Goal: Task Accomplishment & Management: Manage account settings

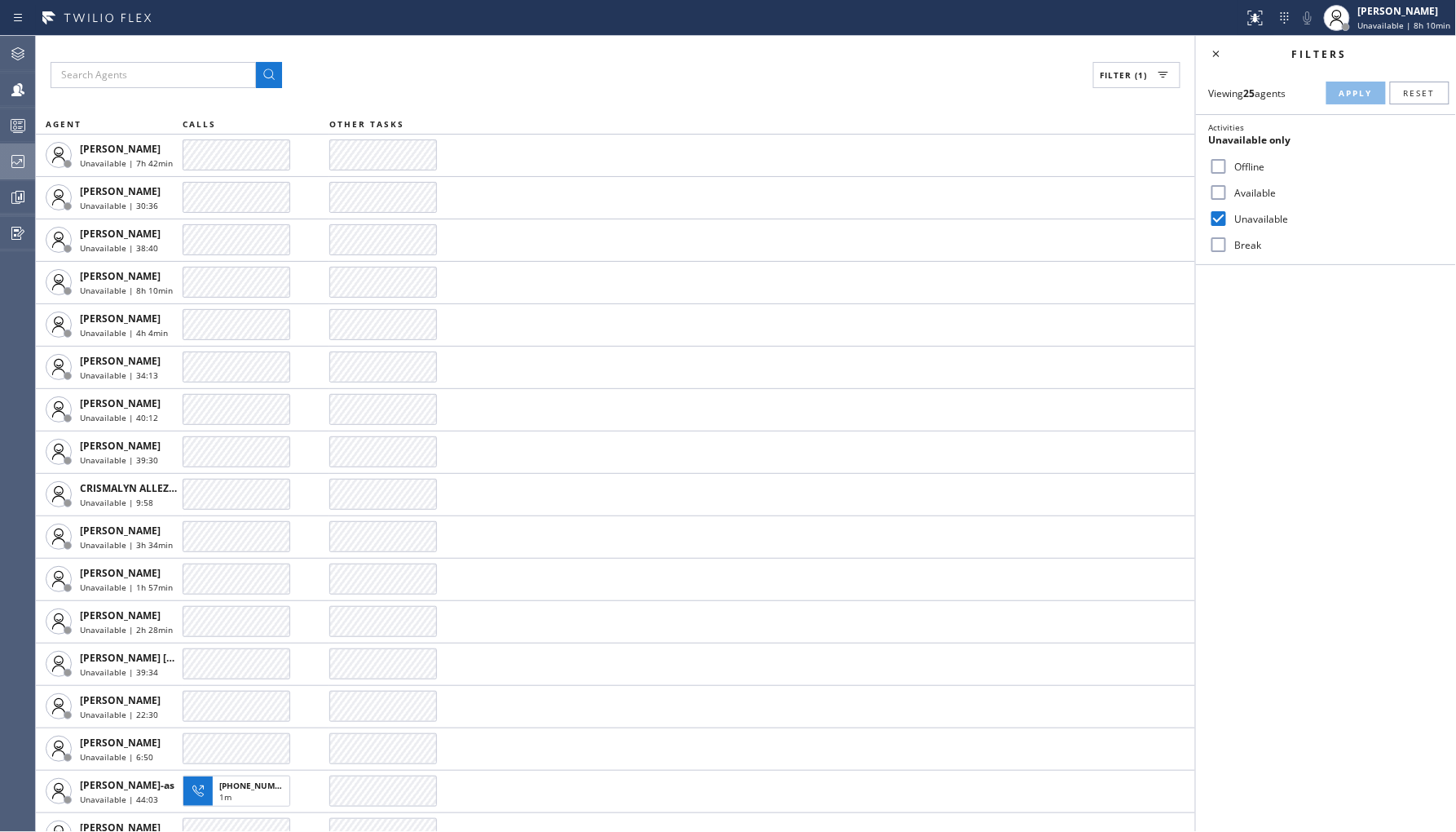
click at [17, 173] on div at bounding box center [18, 161] width 36 height 33
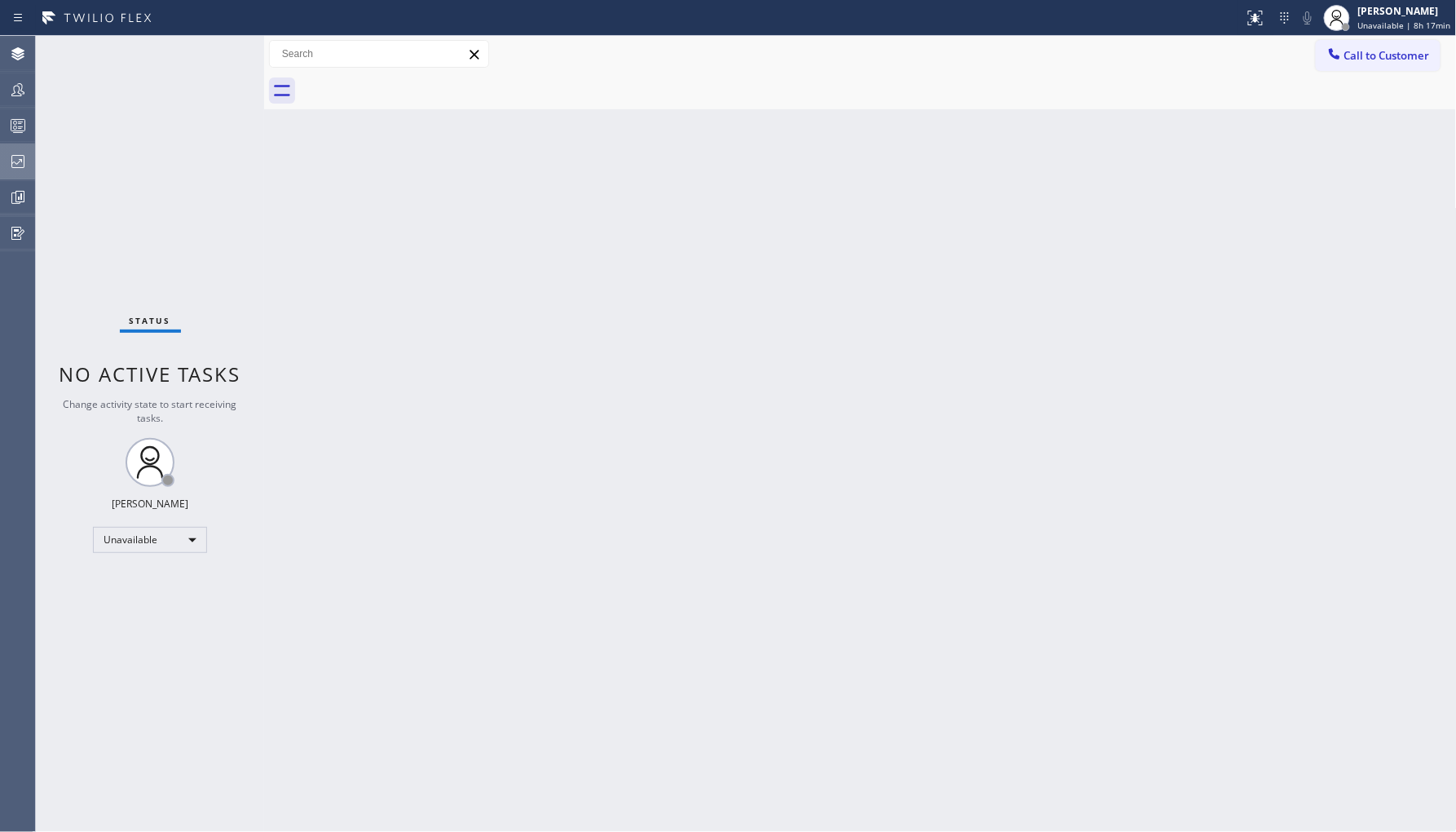
click at [27, 167] on div at bounding box center [18, 161] width 36 height 19
click at [25, 158] on icon at bounding box center [18, 161] width 19 height 19
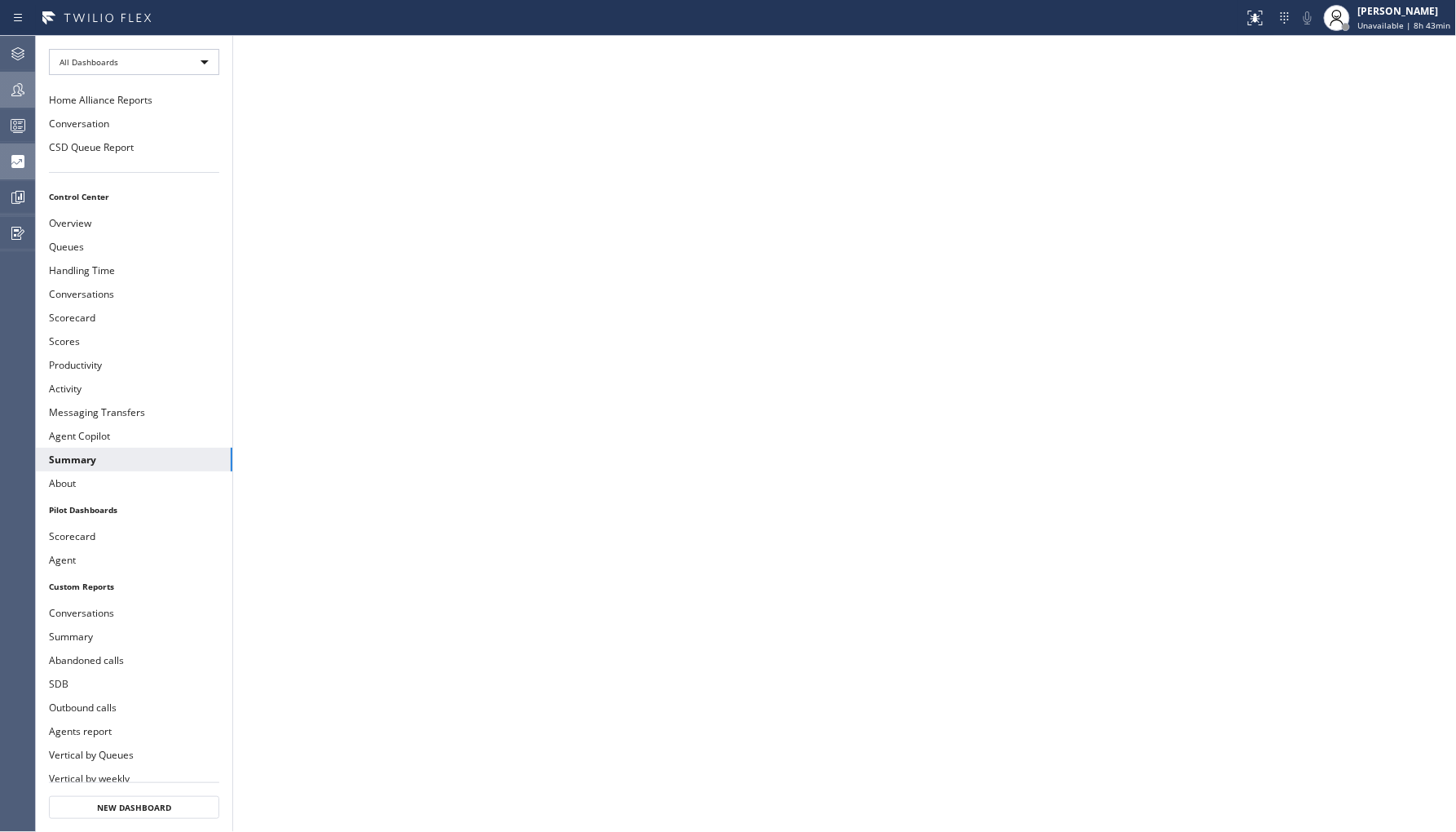
click at [22, 94] on icon at bounding box center [18, 90] width 19 height 19
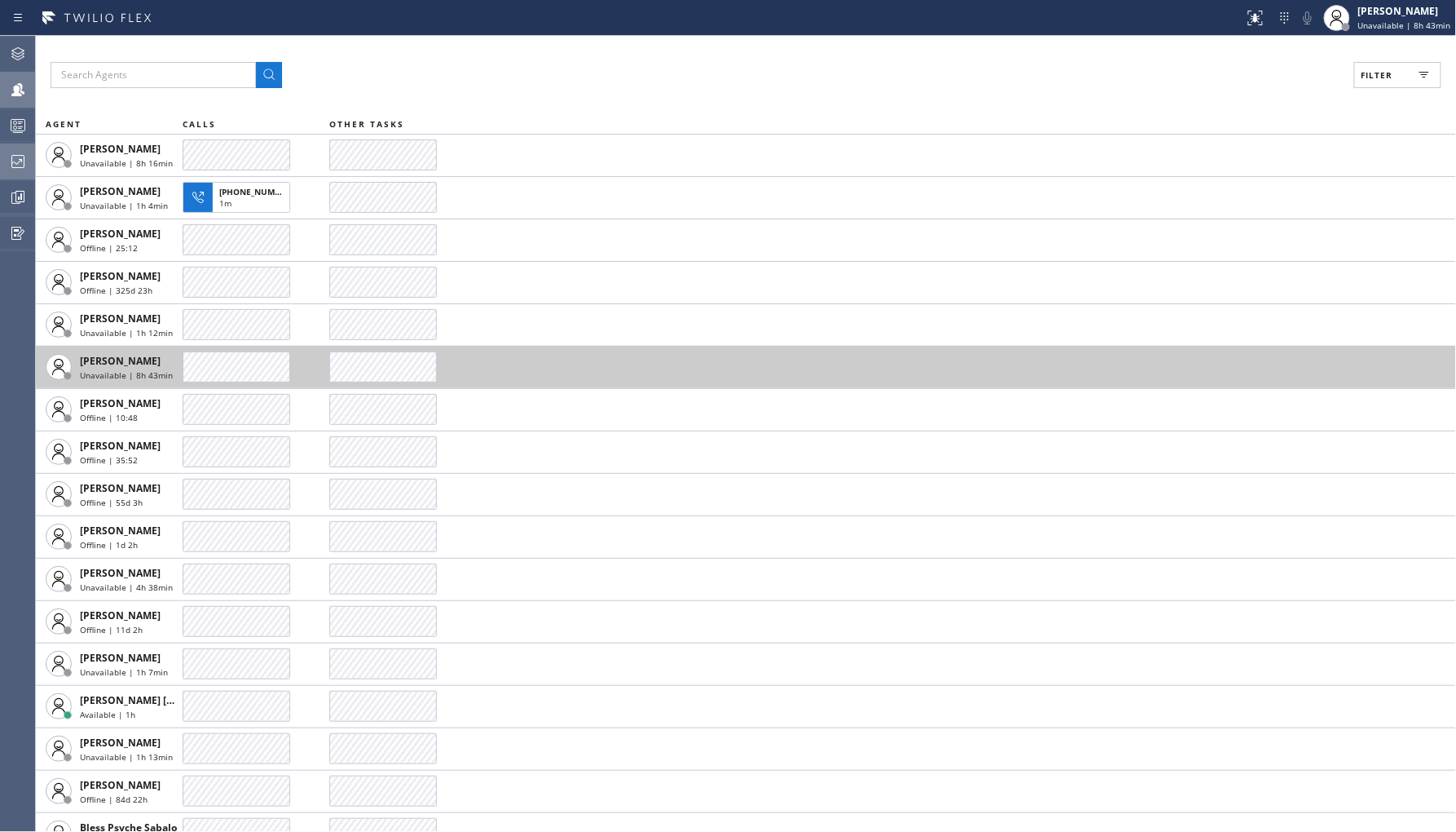
drag, startPoint x: 233, startPoint y: 204, endPoint x: 1160, endPoint y: 363, distance: 940.5
click at [234, 204] on div "1m" at bounding box center [251, 204] width 63 height 15
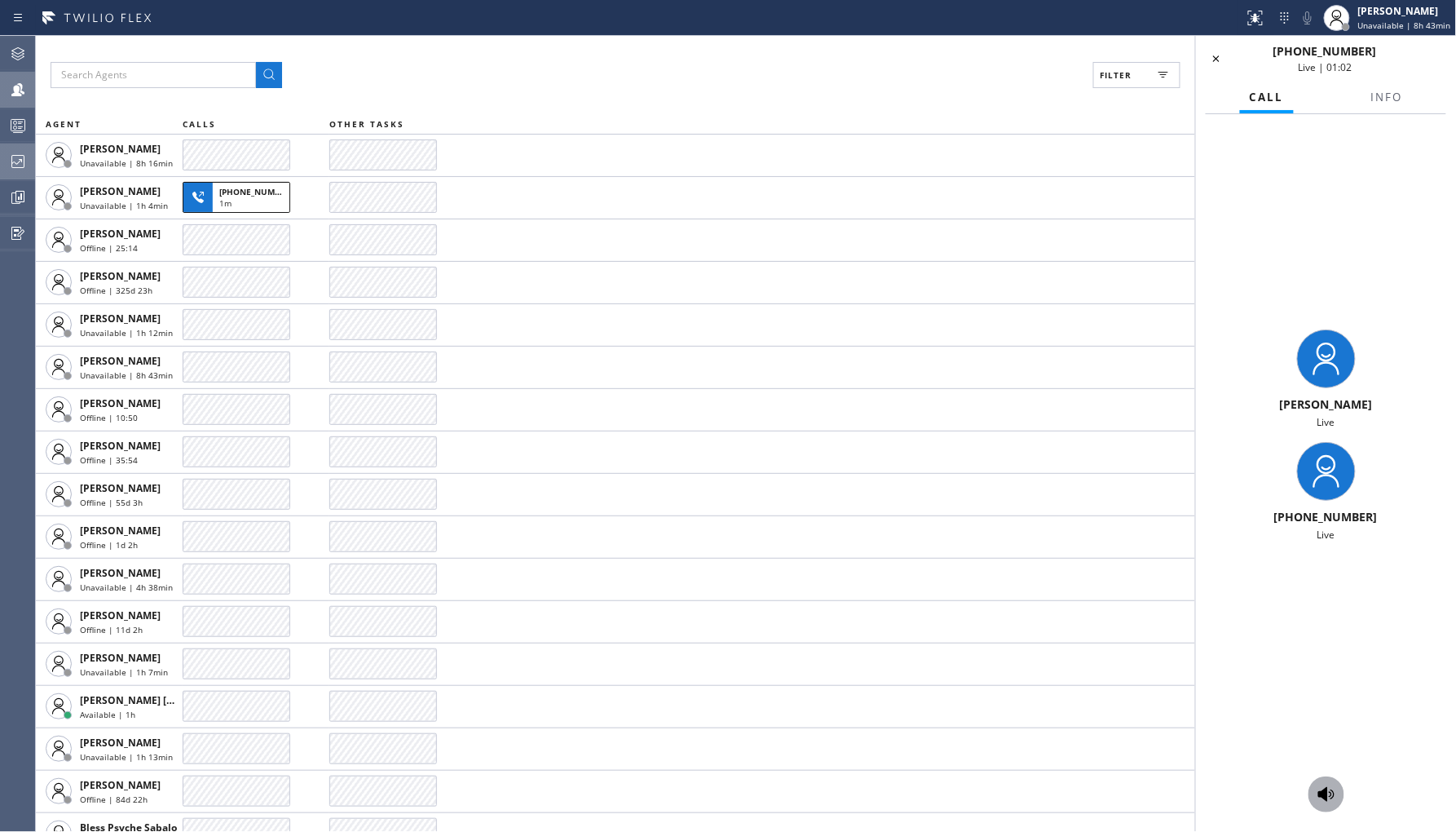
click at [1332, 801] on icon at bounding box center [1326, 794] width 19 height 19
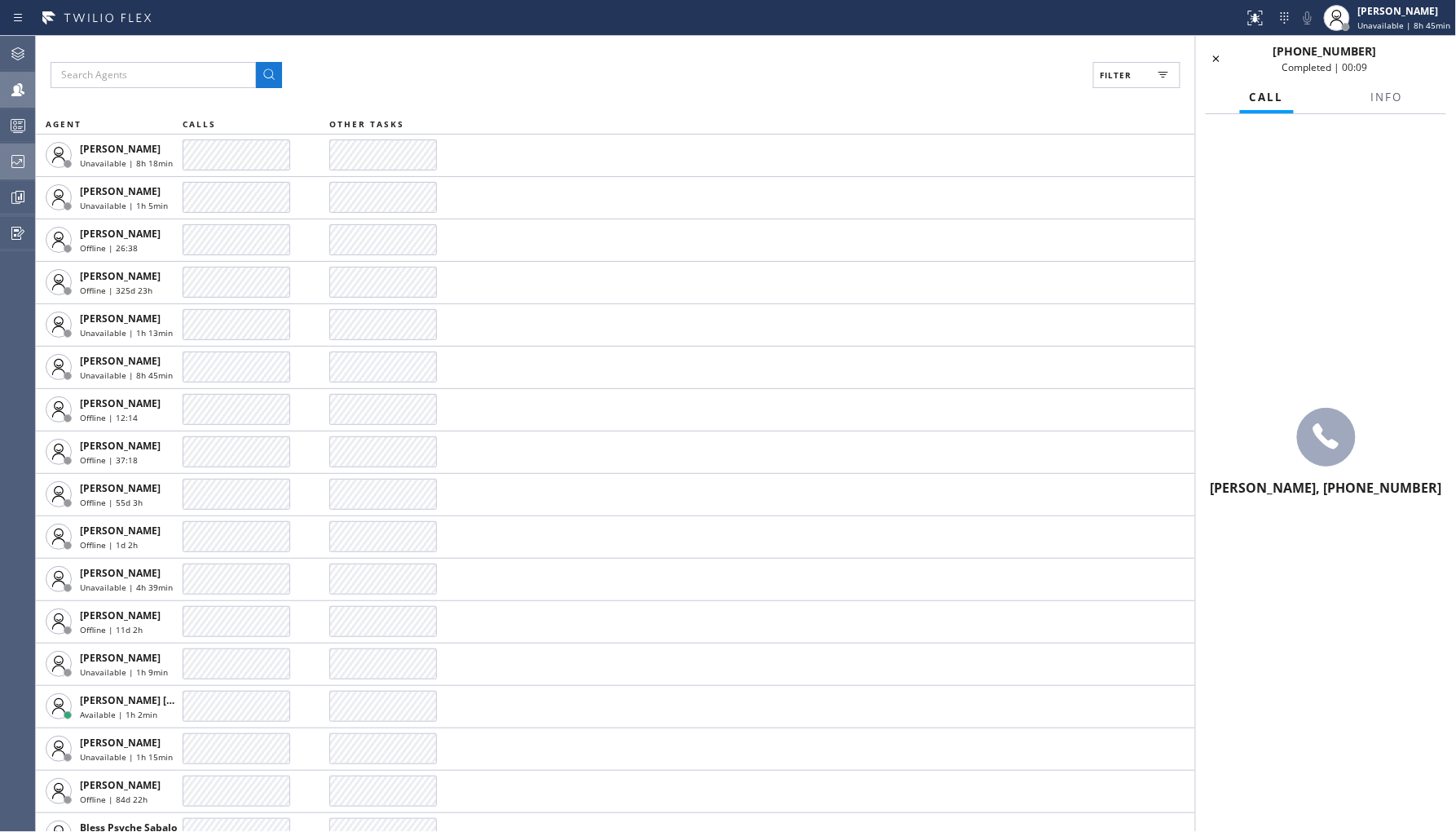
click at [1215, 65] on icon at bounding box center [1216, 59] width 19 height 19
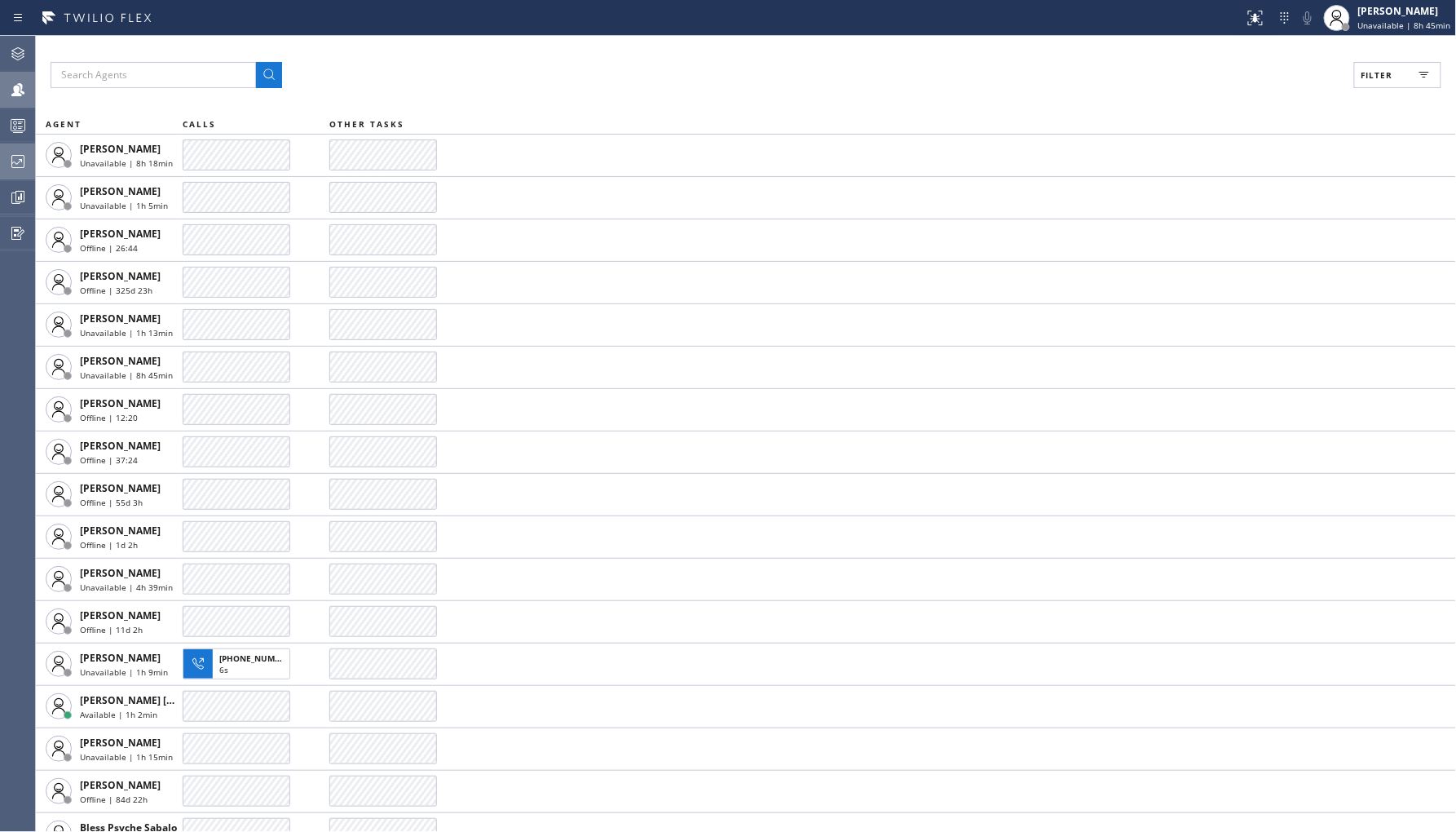
click at [1358, 109] on div "Filter AGENT CALLS OTHER TASKS Abe Collarte Unavailable | 8h 18min Adam Alramad…" at bounding box center [747, 434] width 1421 height 796
click at [1380, 67] on button "Filter" at bounding box center [1398, 75] width 87 height 26
click at [1244, 227] on div "Unavailable" at bounding box center [1326, 219] width 260 height 26
click at [1246, 225] on div "Unavailable" at bounding box center [1326, 219] width 260 height 26
click at [1225, 222] on input "Unavailable" at bounding box center [1219, 219] width 19 height 19
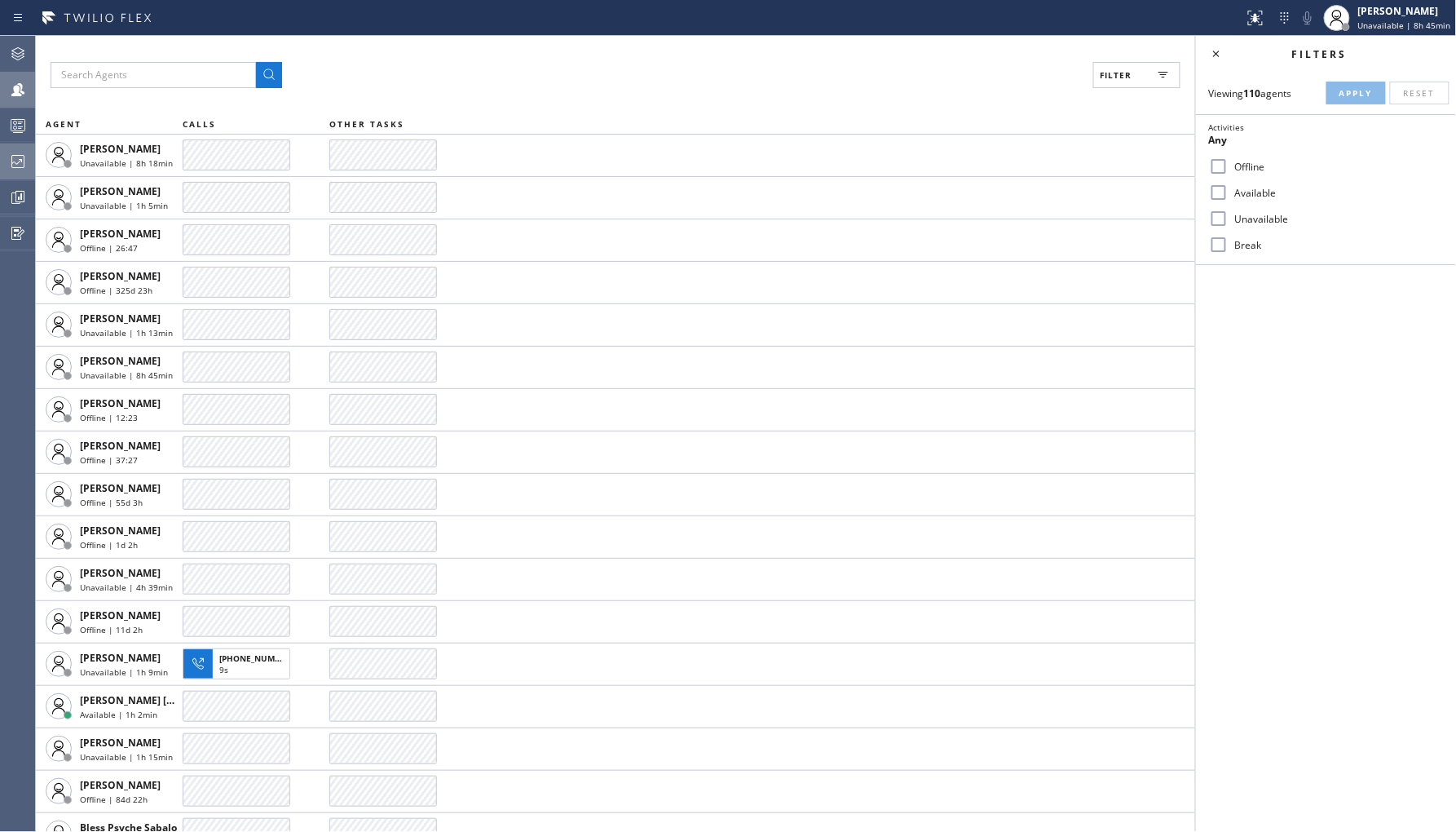
checkbox input "true"
click at [1351, 77] on div "Viewing 110 agents Apply Reset Activities Unavailable only Offline Available Un…" at bounding box center [1326, 167] width 260 height 193
click at [1355, 87] on span "Apply" at bounding box center [1356, 93] width 33 height 11
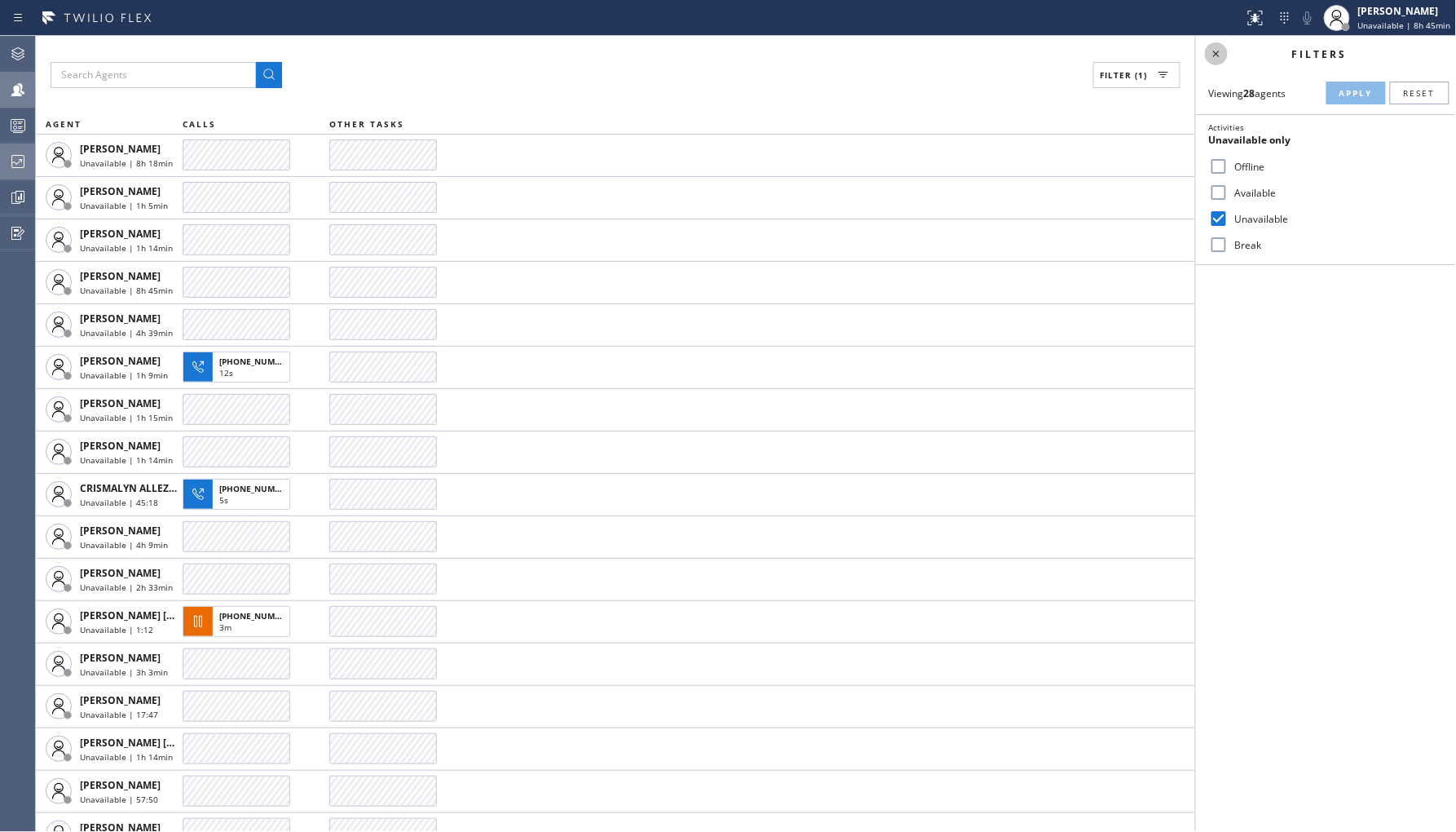
click at [1219, 52] on icon at bounding box center [1216, 54] width 19 height 19
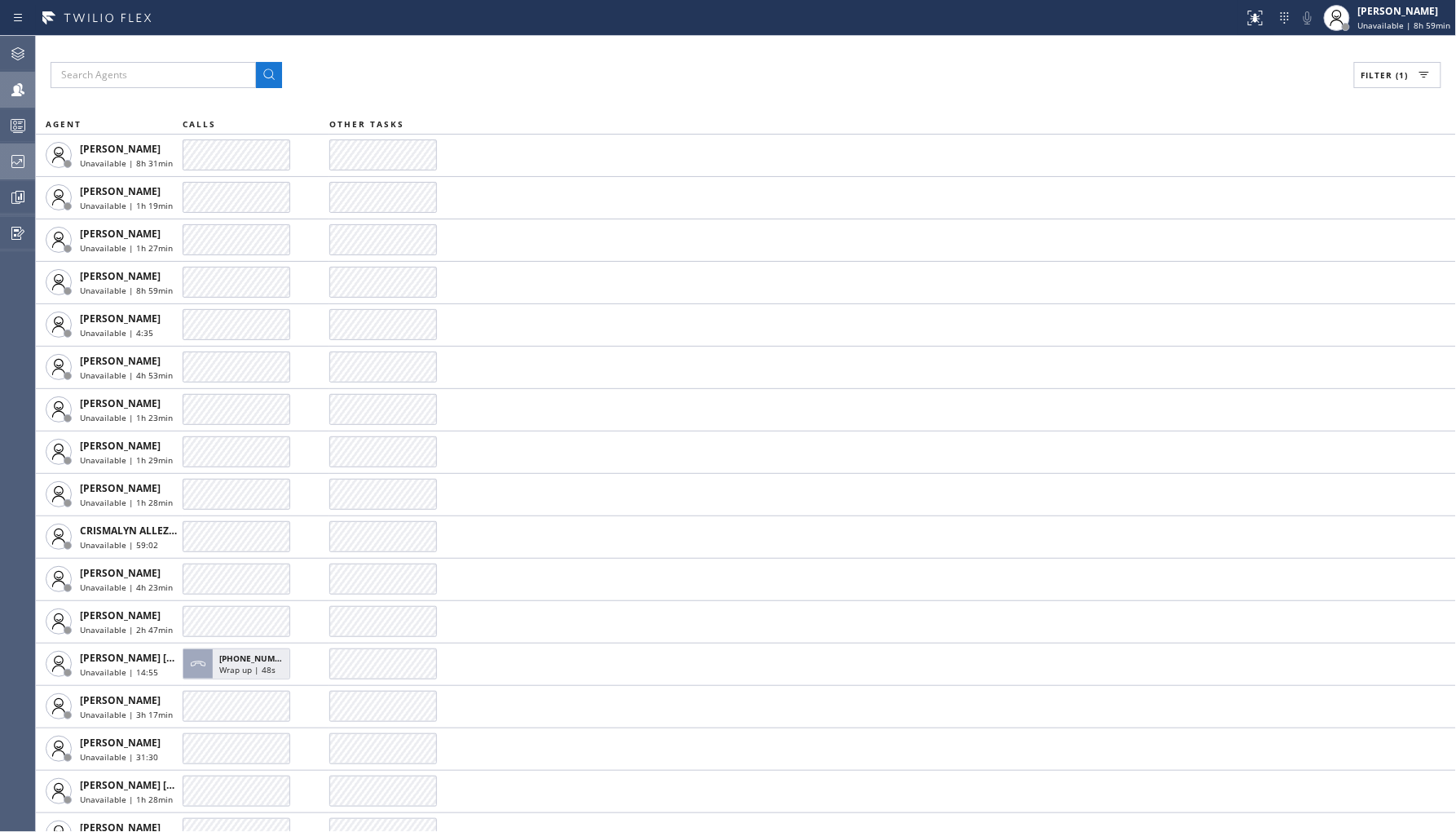
click at [26, 161] on icon at bounding box center [18, 161] width 19 height 19
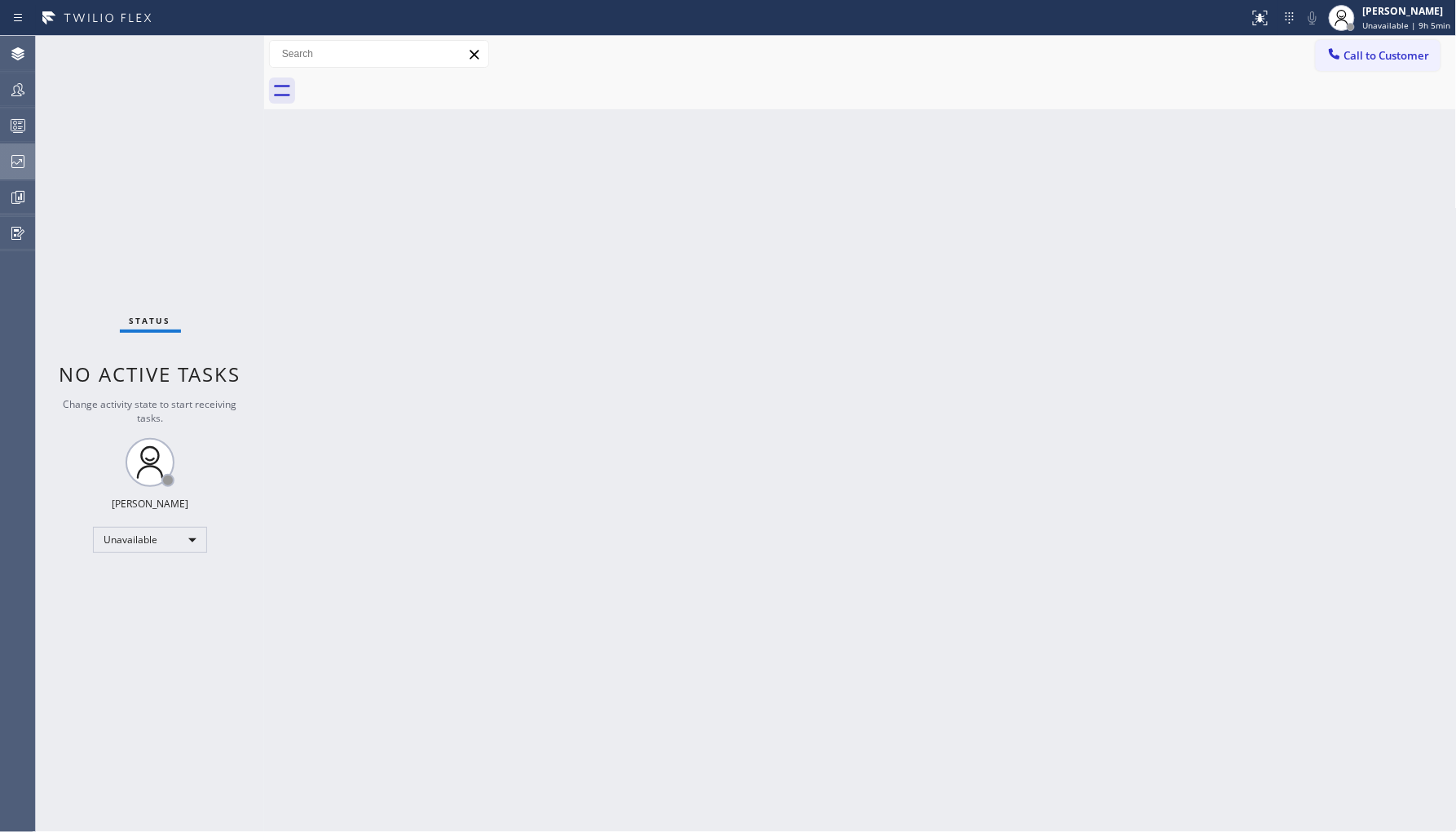
click at [22, 159] on icon at bounding box center [18, 161] width 19 height 19
click at [18, 174] on div at bounding box center [18, 161] width 36 height 33
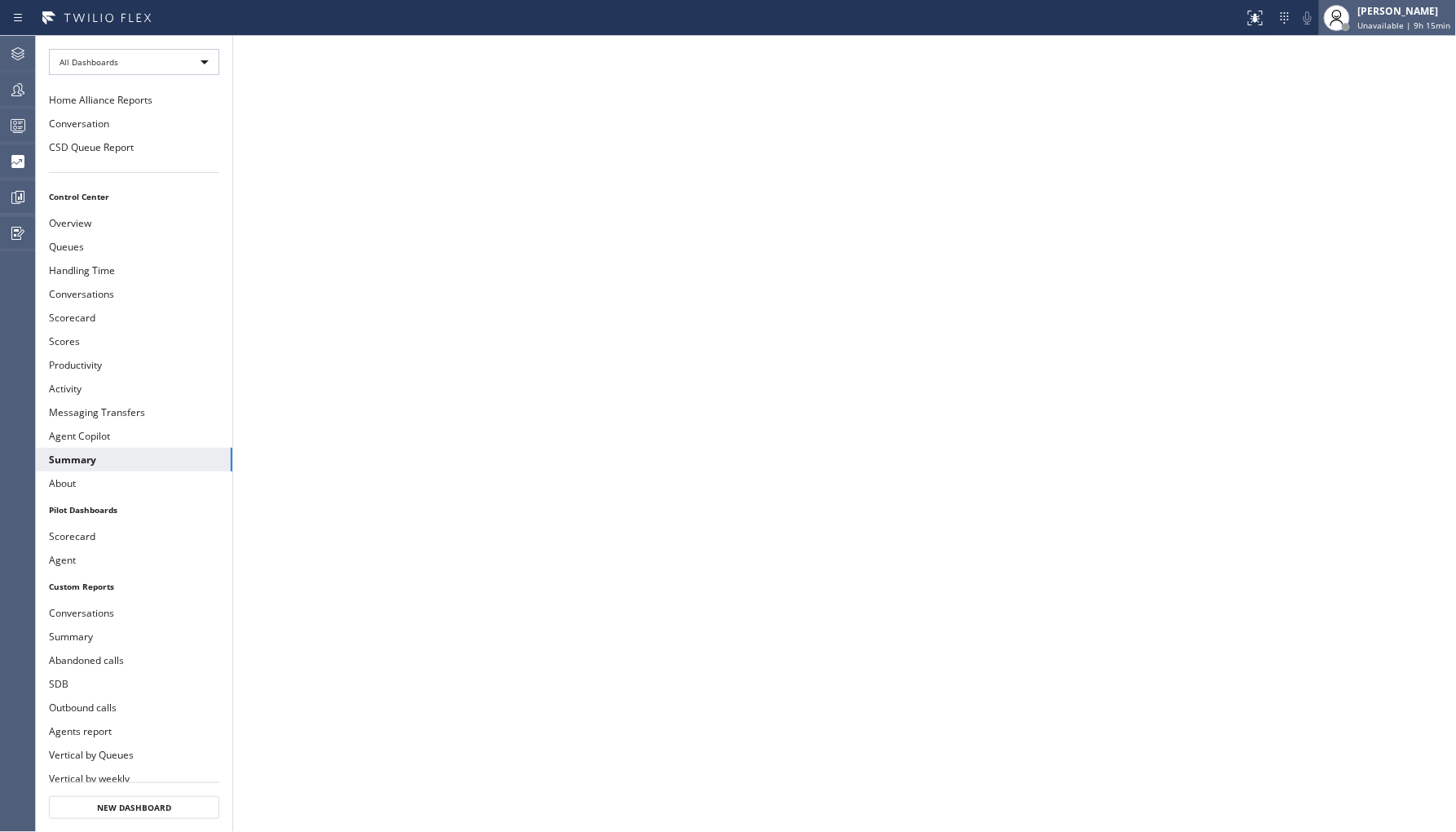
click at [1383, 5] on div "[PERSON_NAME]" at bounding box center [1404, 11] width 93 height 14
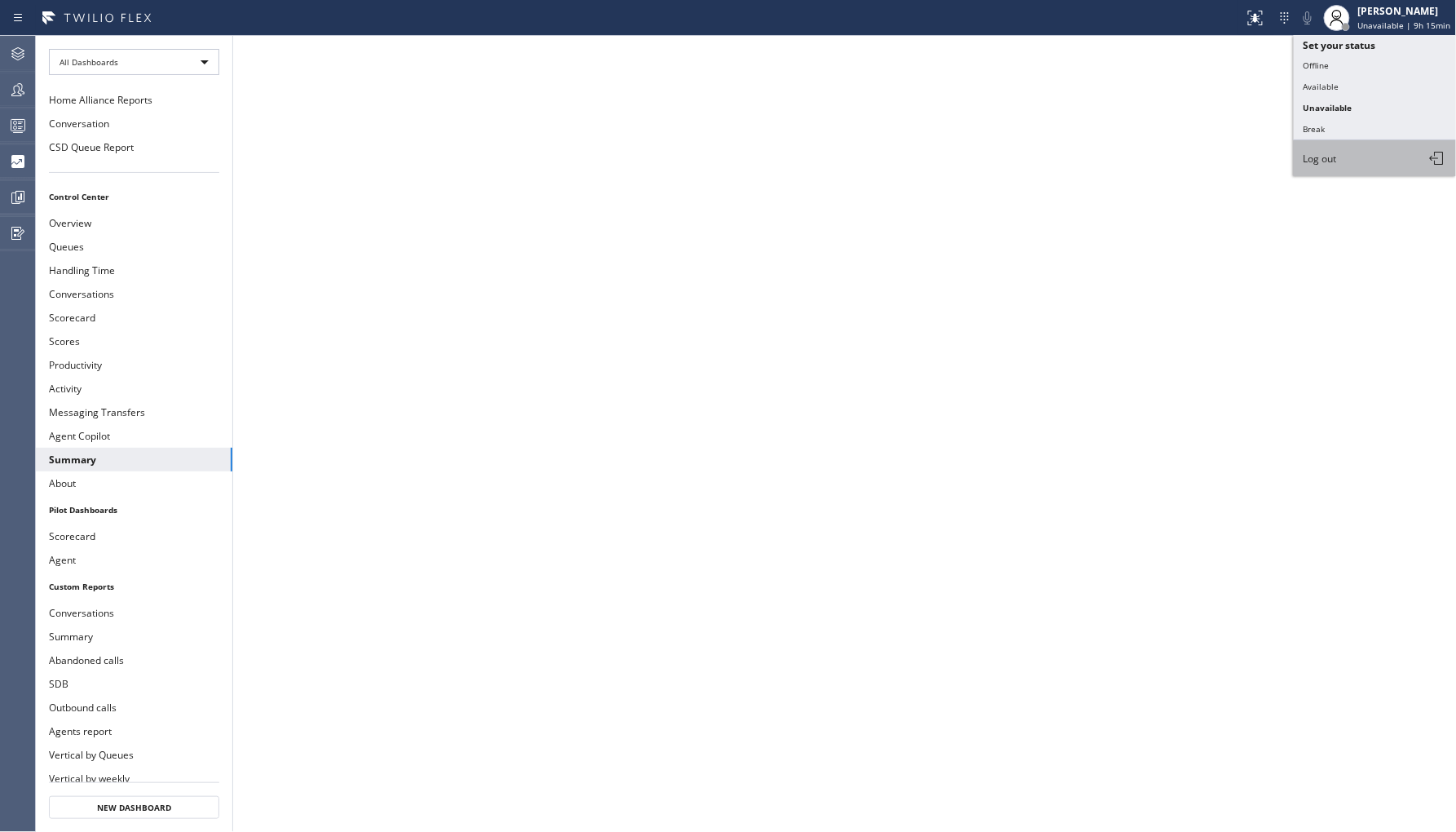
click at [1316, 158] on span "Log out" at bounding box center [1320, 159] width 33 height 14
